Goal: Task Accomplishment & Management: Complete application form

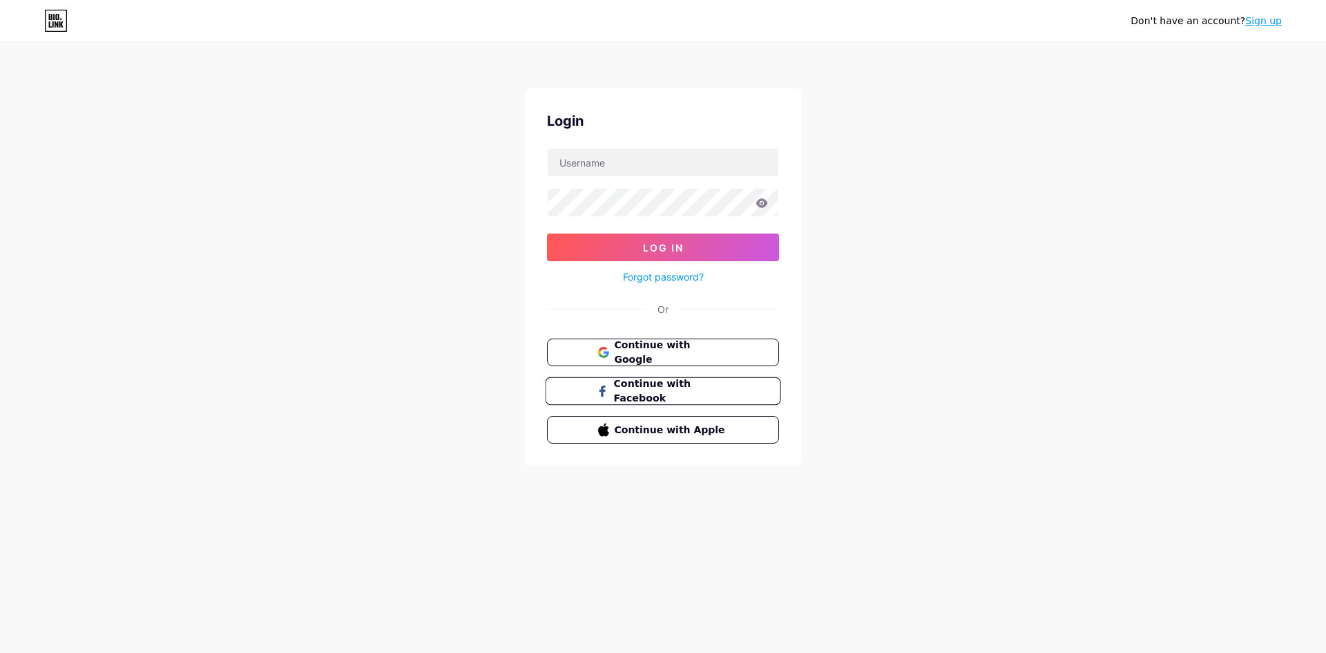
click at [698, 393] on span "Continue with Facebook" at bounding box center [670, 391] width 115 height 30
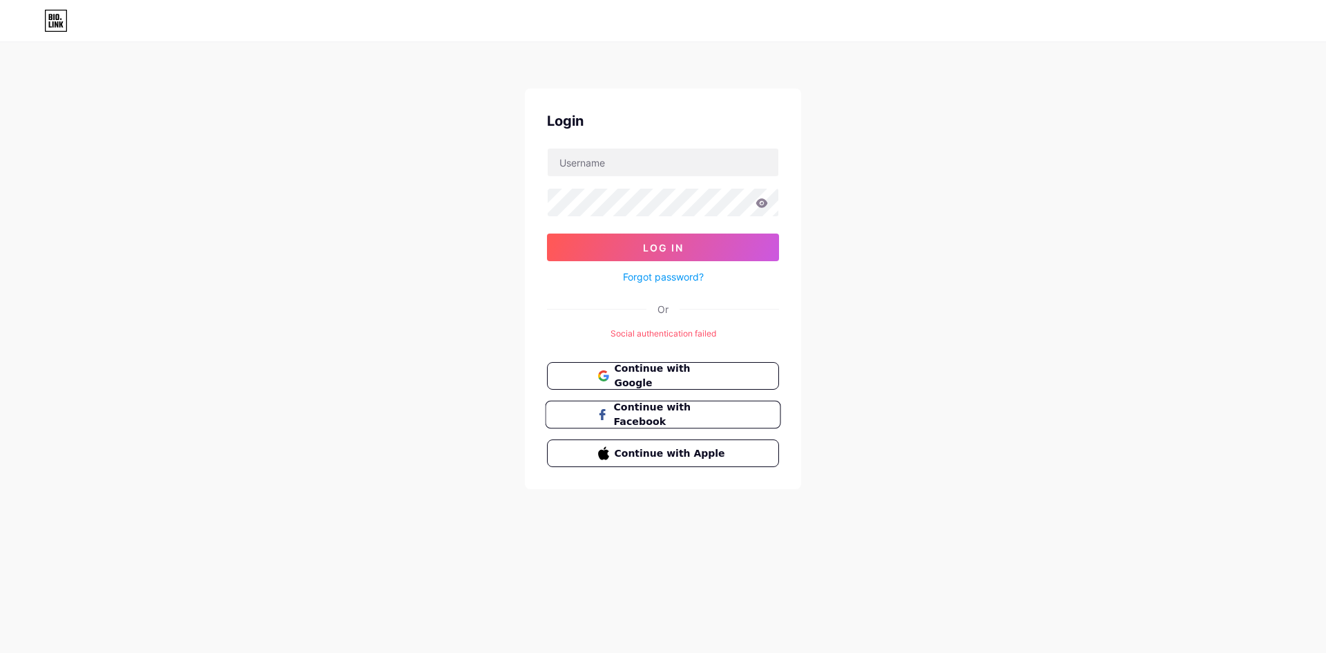
click at [698, 411] on span "Continue with Facebook" at bounding box center [670, 415] width 115 height 30
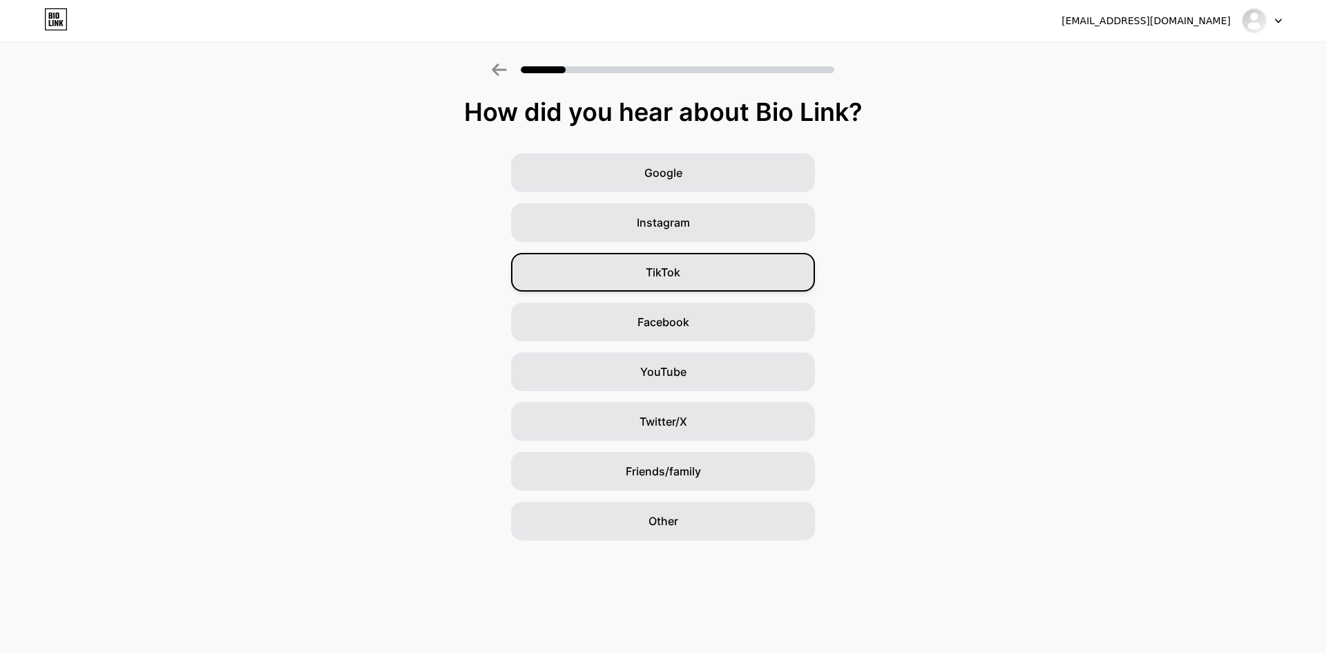
click at [716, 278] on div "TikTok" at bounding box center [663, 272] width 304 height 39
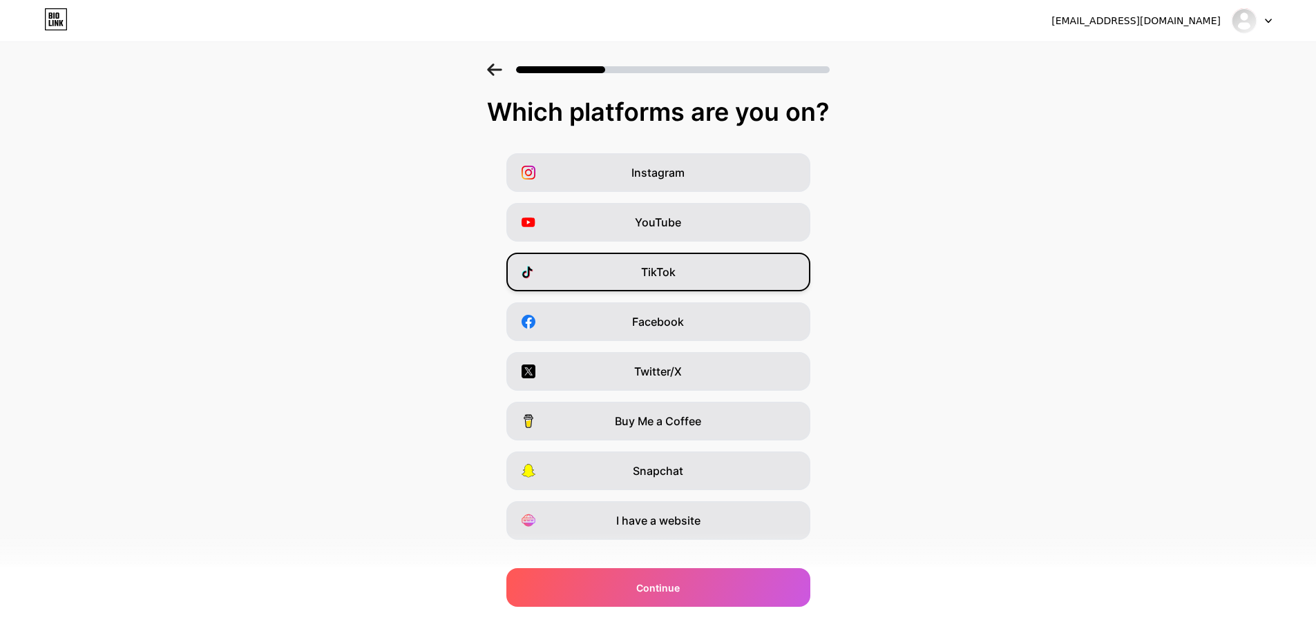
click at [689, 277] on div "TikTok" at bounding box center [658, 272] width 304 height 39
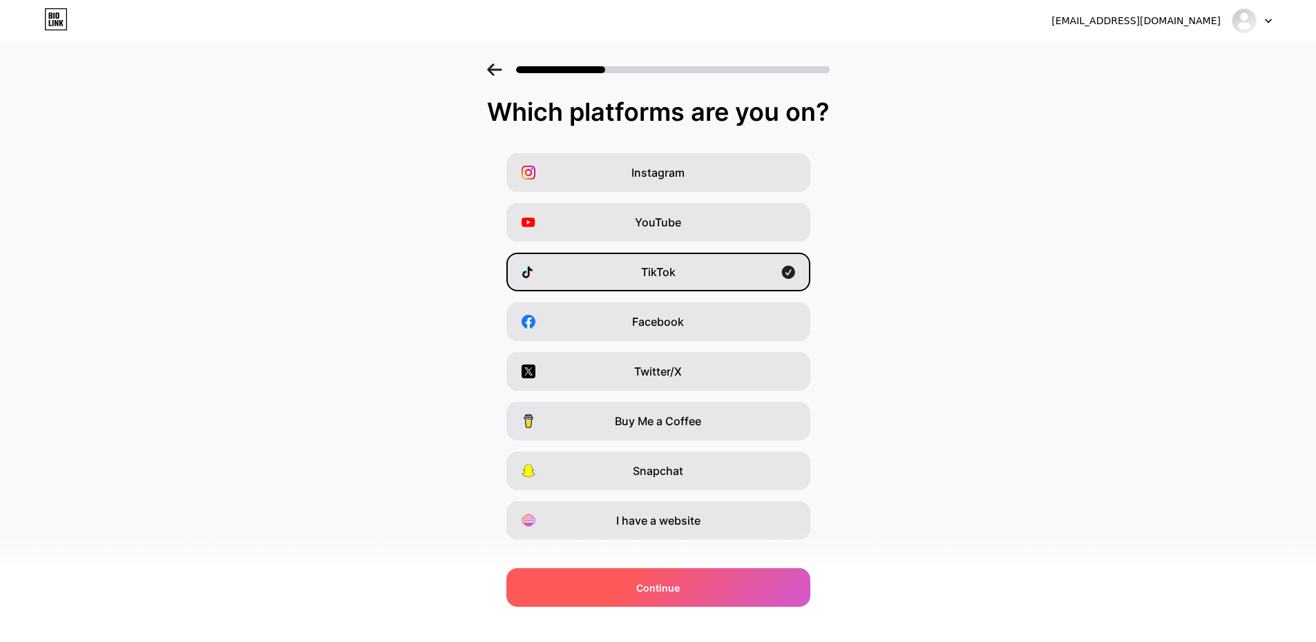
click at [668, 589] on span "Continue" at bounding box center [658, 588] width 44 height 15
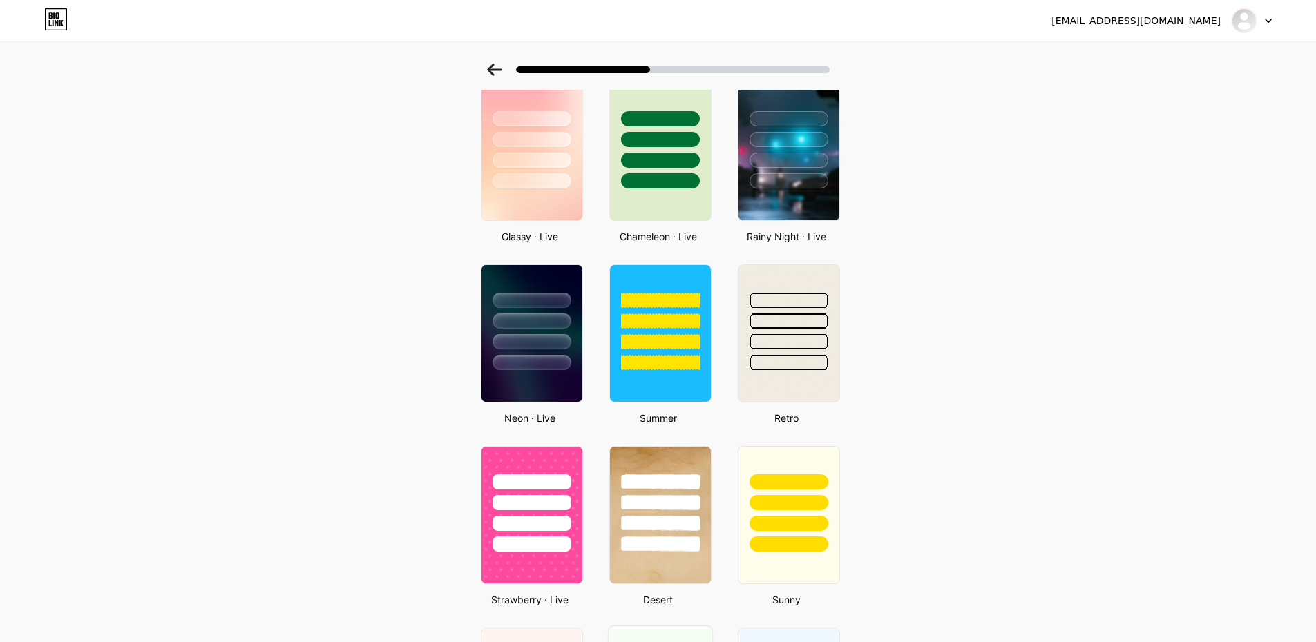
scroll to position [243, 0]
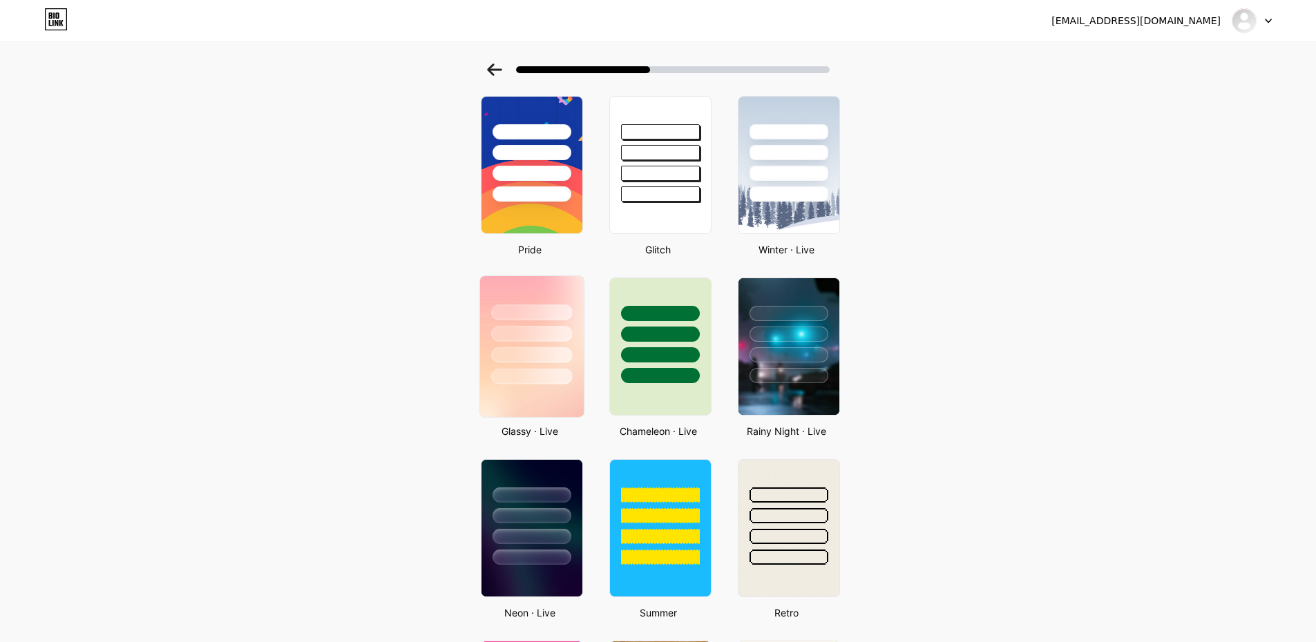
click at [548, 389] on img at bounding box center [531, 346] width 104 height 141
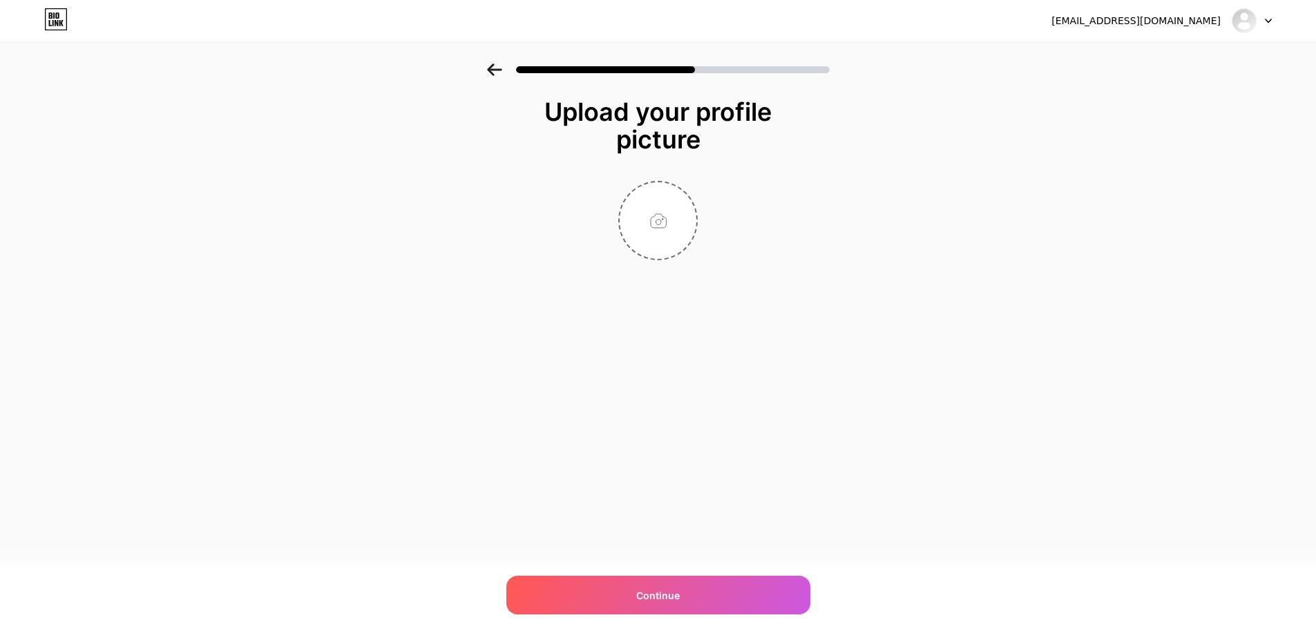
scroll to position [0, 0]
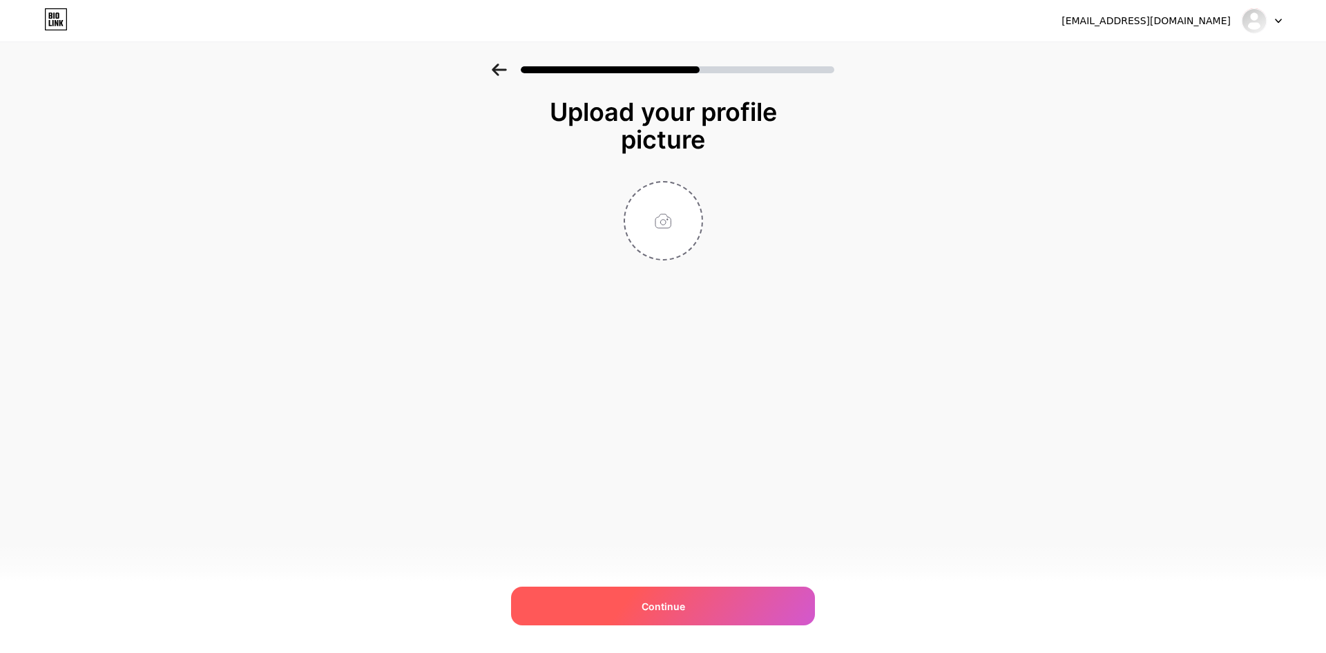
click at [696, 601] on div "Continue" at bounding box center [663, 605] width 304 height 39
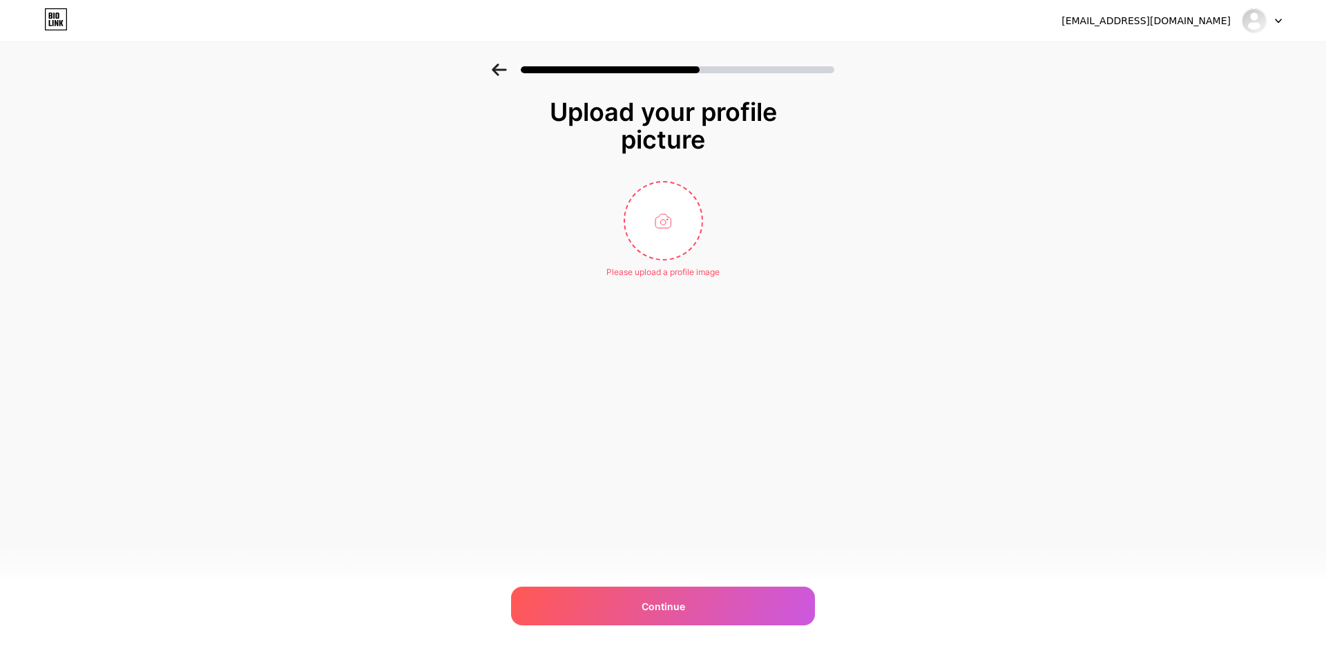
click at [496, 69] on icon at bounding box center [499, 70] width 15 height 12
